Goal: Information Seeking & Learning: Learn about a topic

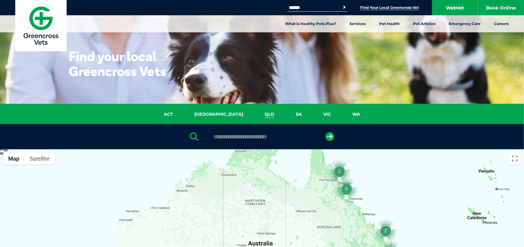
click at [254, 115] on link "QLD" at bounding box center [269, 114] width 31 height 7
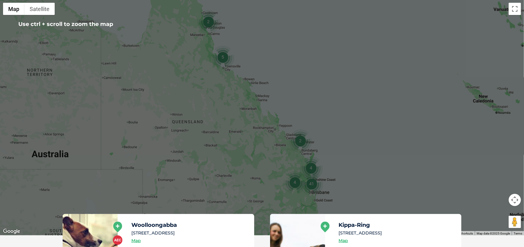
scroll to position [109, 0]
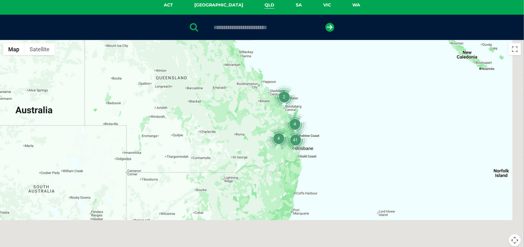
drag, startPoint x: 332, startPoint y: 202, endPoint x: 303, endPoint y: 111, distance: 96.2
click at [313, 108] on div at bounding box center [262, 158] width 524 height 236
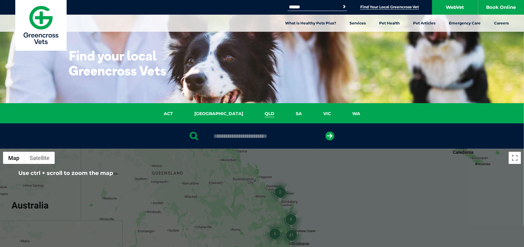
scroll to position [0, 0]
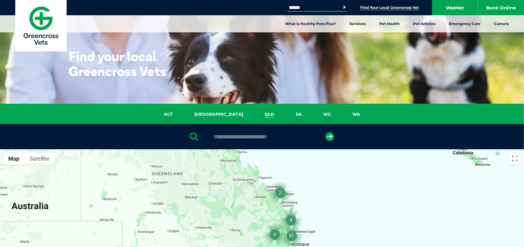
click at [251, 138] on input "text" at bounding box center [262, 137] width 102 height 6
type input "****"
click at [325, 132] on button "submit" at bounding box center [329, 136] width 9 height 9
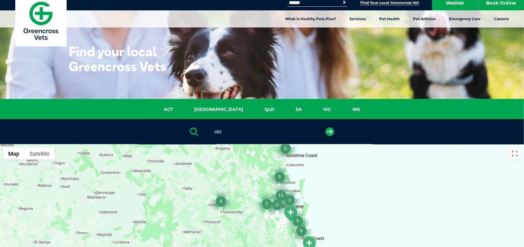
drag, startPoint x: 330, startPoint y: 155, endPoint x: 335, endPoint y: 148, distance: 8.7
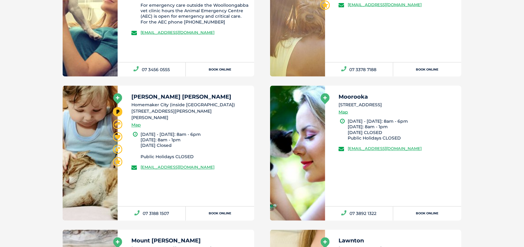
drag, startPoint x: 386, startPoint y: 104, endPoint x: 392, endPoint y: 84, distance: 21.0
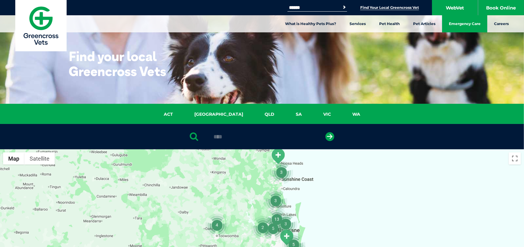
click at [459, 26] on link "Emergency Care" at bounding box center [464, 23] width 45 height 17
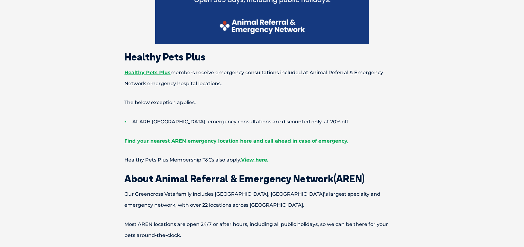
scroll to position [334, 0]
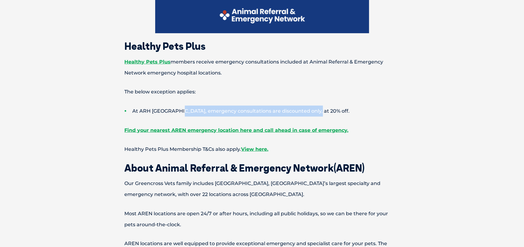
drag, startPoint x: 185, startPoint y: 113, endPoint x: 312, endPoint y: 110, distance: 127.0
click at [312, 110] on li "At ARH [GEOGRAPHIC_DATA], emergency consultations are discounted only, at 20% o…" at bounding box center [273, 111] width 296 height 11
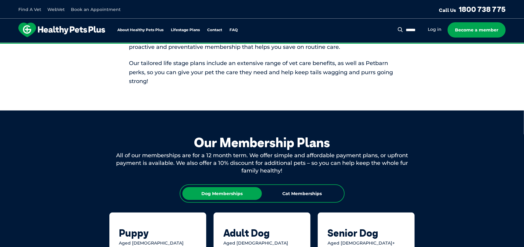
scroll to position [336, 0]
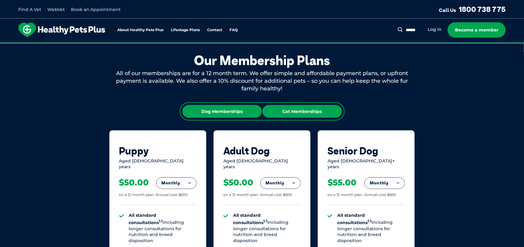
click at [316, 112] on div "Cat Memberships" at bounding box center [301, 111] width 79 height 13
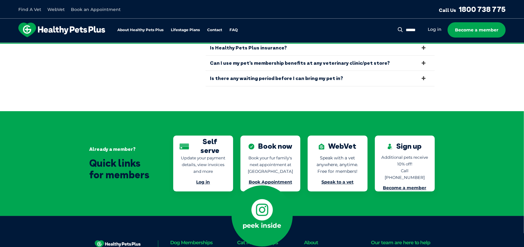
scroll to position [1318, 0]
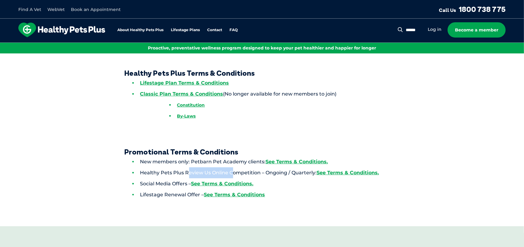
drag, startPoint x: 189, startPoint y: 172, endPoint x: 233, endPoint y: 177, distance: 44.6
click at [233, 177] on li "Healthy Pets Plus Review Us Online Competition – Ongoing / Quarterly: See Terms…" at bounding box center [276, 172] width 288 height 11
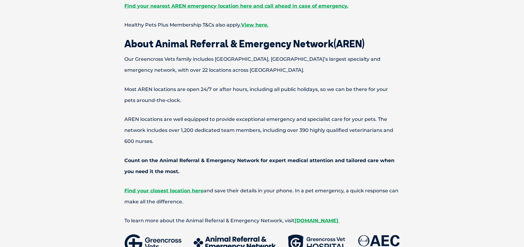
scroll to position [488, 0]
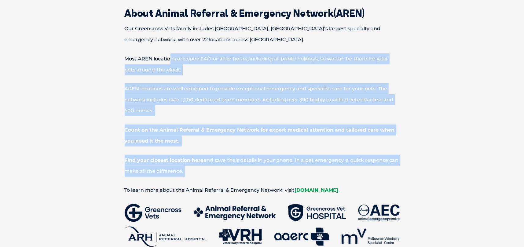
drag, startPoint x: 171, startPoint y: 55, endPoint x: 228, endPoint y: 174, distance: 132.0
click at [228, 174] on div "Pet Emergency? Our partner network of emergency vet hospitals are open after ho…" at bounding box center [262, 121] width 330 height 816
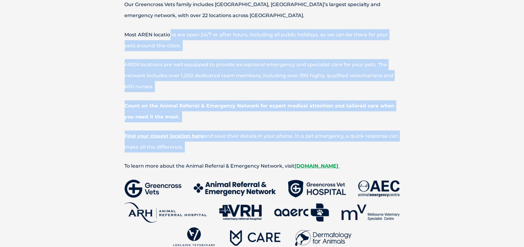
scroll to position [549, 0]
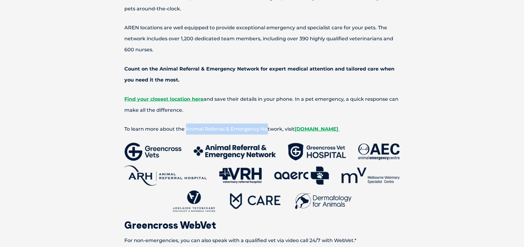
drag, startPoint x: 186, startPoint y: 130, endPoint x: 267, endPoint y: 130, distance: 80.9
click at [267, 130] on span "To learn more about the Animal Referral & Emergency Network, visit" at bounding box center [210, 129] width 170 height 6
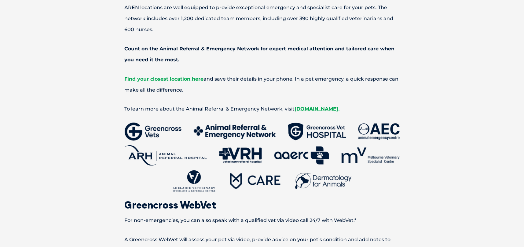
scroll to position [611, 0]
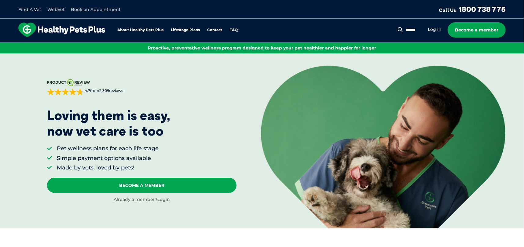
click at [161, 201] on link "Login" at bounding box center [163, 199] width 13 height 5
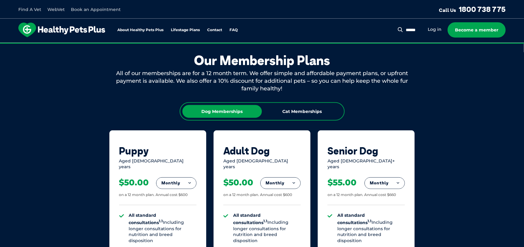
scroll to position [397, 0]
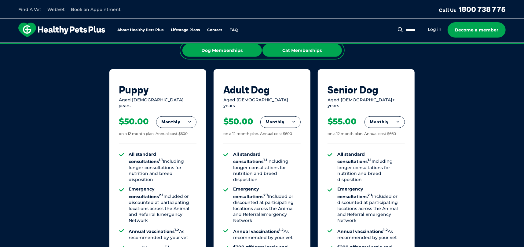
click at [299, 49] on div "Cat Memberships" at bounding box center [301, 50] width 79 height 13
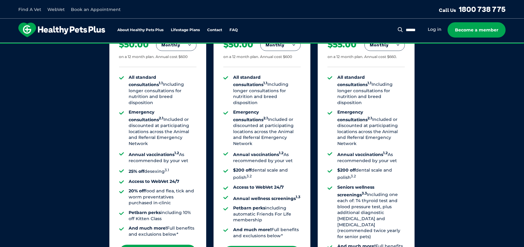
scroll to position [488, 0]
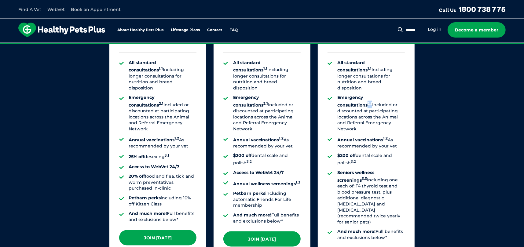
drag, startPoint x: 393, startPoint y: 86, endPoint x: 400, endPoint y: 85, distance: 6.3
click at [400, 95] on li "Emergency consultations 2.1 Included or discounted at participating locations a…" at bounding box center [370, 113] width 67 height 37
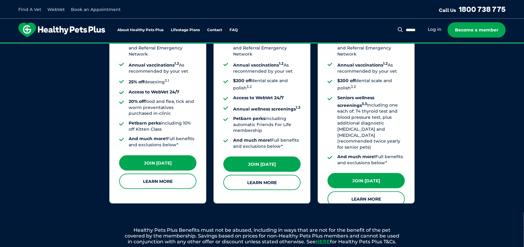
scroll to position [672, 0]
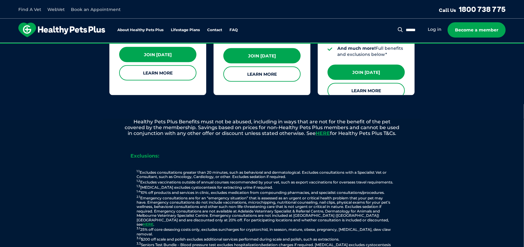
drag, startPoint x: 145, startPoint y: 177, endPoint x: 203, endPoint y: 180, distance: 57.5
click at [203, 180] on p "1.1 Excludes consultations greater than 20 minutes, such as behavioral and derm…" at bounding box center [264, 211] width 299 height 82
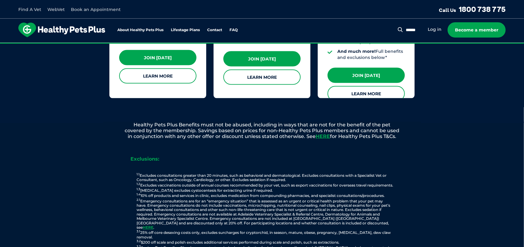
scroll to position [702, 0]
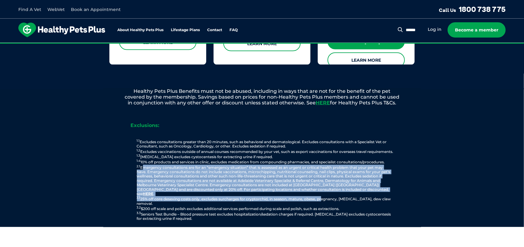
drag, startPoint x: 141, startPoint y: 166, endPoint x: 321, endPoint y: 193, distance: 181.4
click at [321, 193] on p "1.1 Excludes consultations greater than 20 minutes, such as behavioral and derm…" at bounding box center [264, 180] width 299 height 82
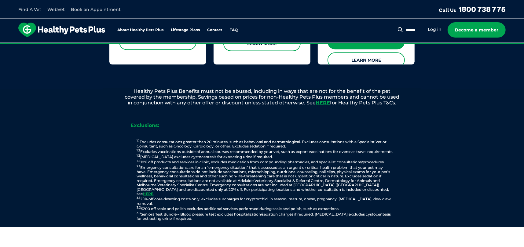
click at [339, 193] on p "1.1 Excludes consultations greater than 20 minutes, such as behavioral and derm…" at bounding box center [264, 180] width 299 height 82
click at [154, 192] on link "HERE" at bounding box center [148, 194] width 11 height 5
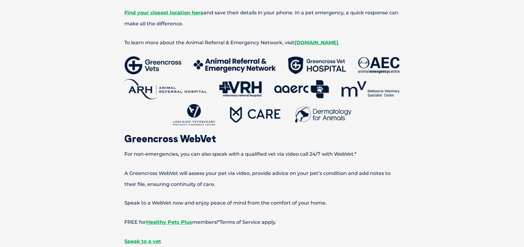
scroll to position [641, 0]
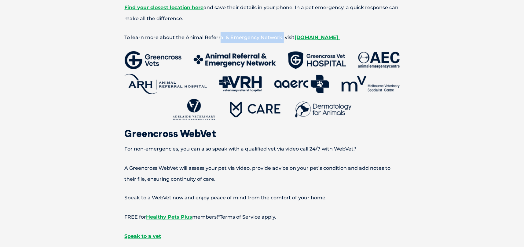
drag, startPoint x: 221, startPoint y: 38, endPoint x: 282, endPoint y: 39, distance: 61.1
click at [282, 39] on span "To learn more about the Animal Referral & Emergency Network, visit" at bounding box center [210, 37] width 170 height 6
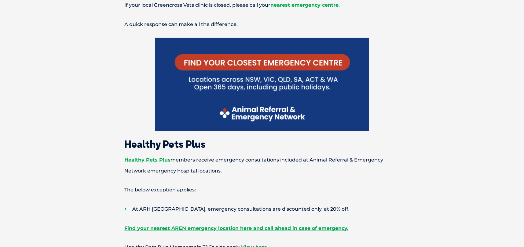
scroll to position [244, 0]
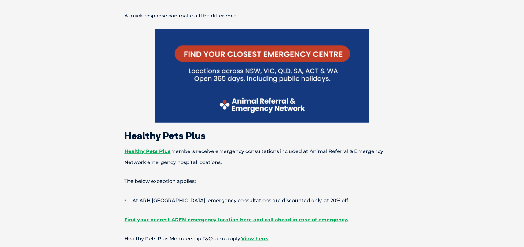
click at [226, 74] on img at bounding box center [262, 75] width 214 height 93
